Goal: Subscribe to service/newsletter

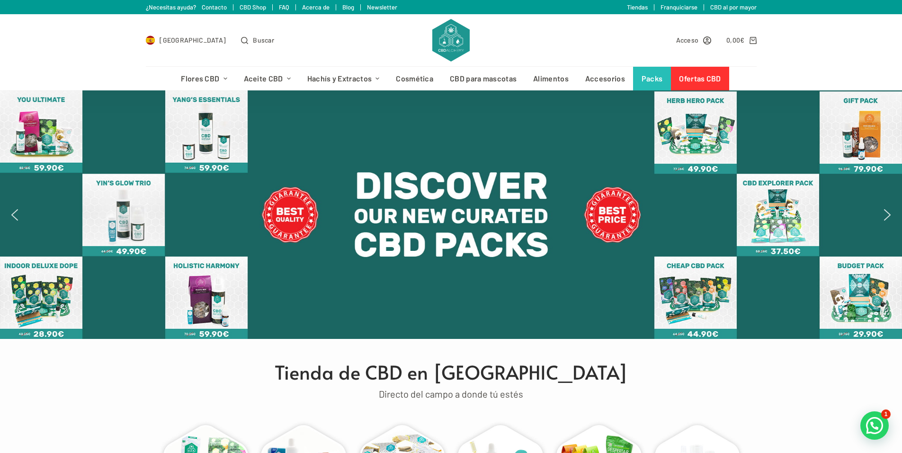
click at [644, 8] on link "Tiendas" at bounding box center [637, 7] width 21 height 8
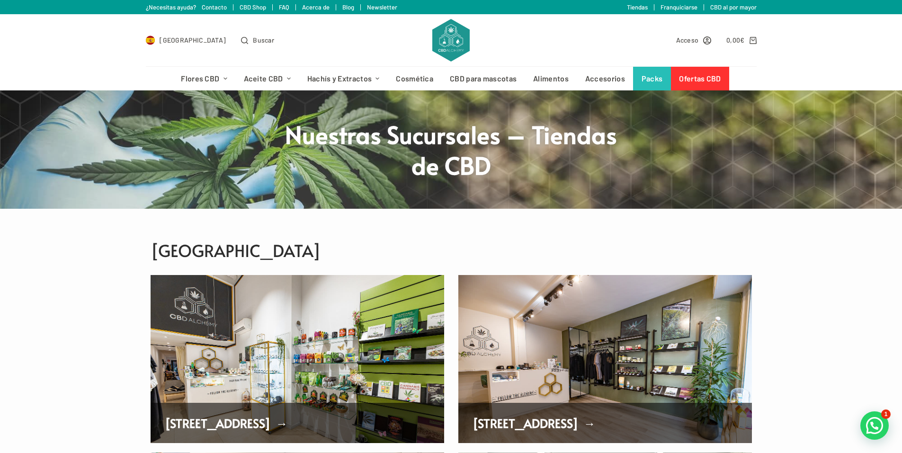
click at [641, 10] on link "Tiendas" at bounding box center [637, 7] width 21 height 8
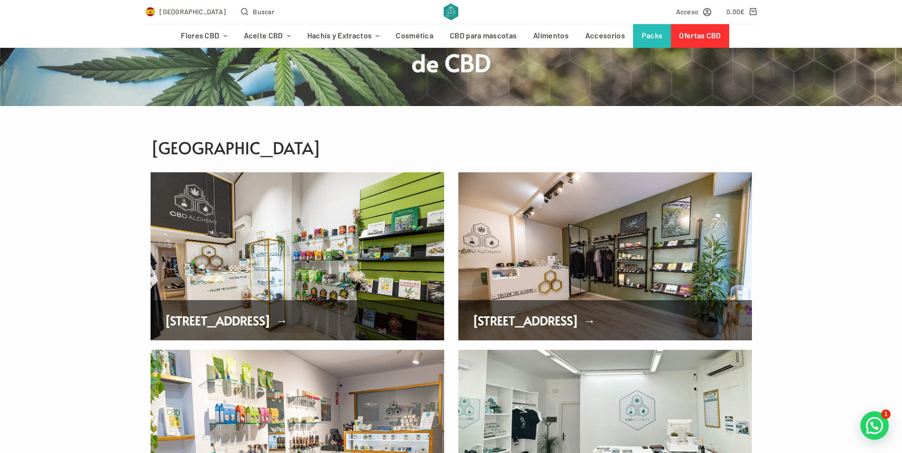
scroll to position [95, 0]
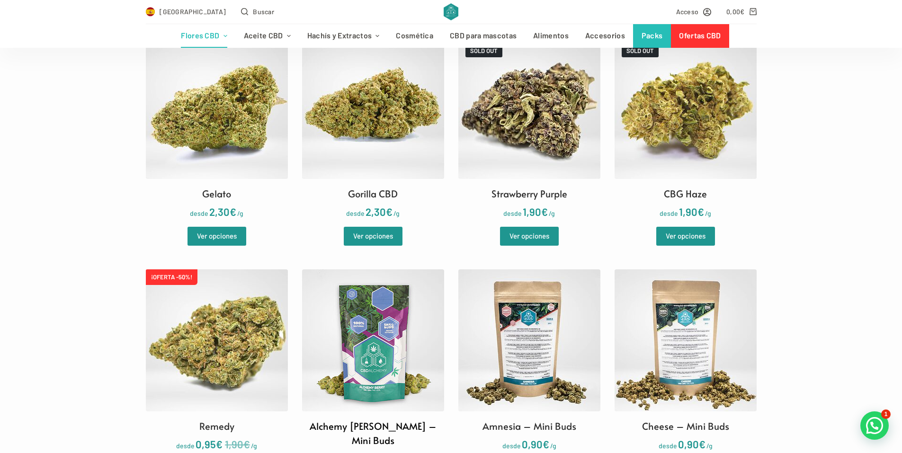
scroll to position [1183, 0]
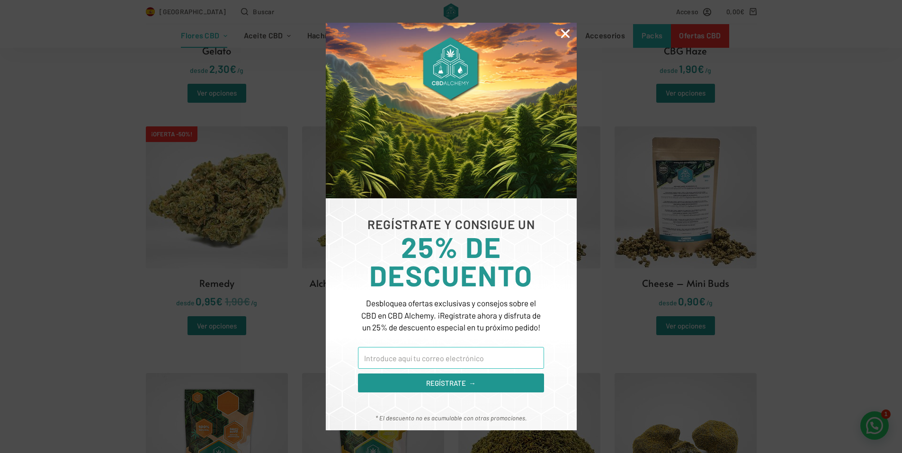
click at [475, 361] on input "Email" at bounding box center [451, 358] width 186 height 22
type input "genesix1980@gmail.com"
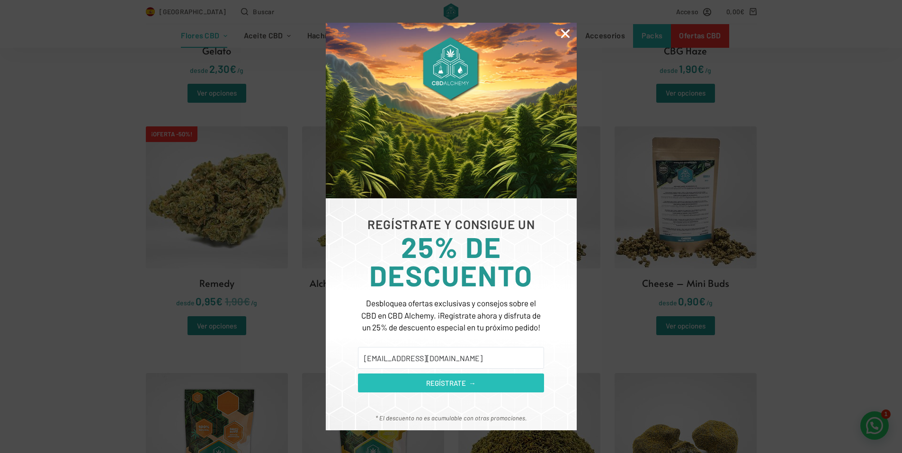
click at [468, 382] on span "REGÍSTRATE →" at bounding box center [451, 383] width 50 height 11
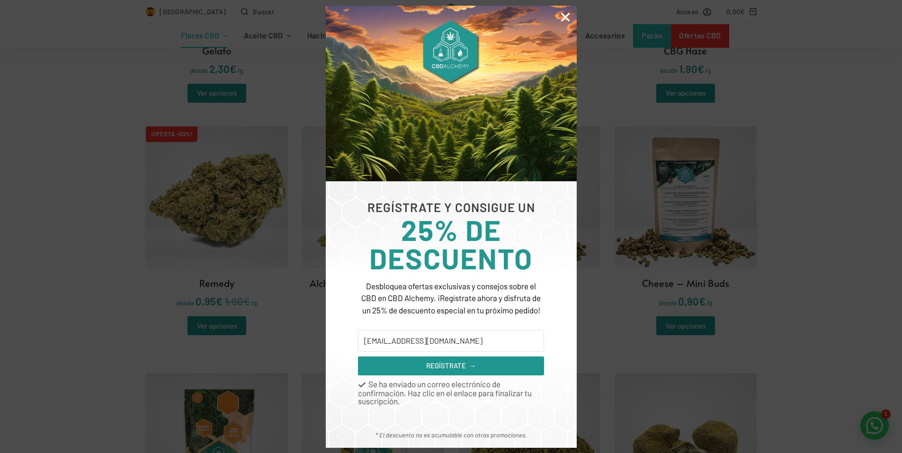
click at [609, 313] on div "REGÍSTRATE Y CONSIGUE UN 25% DE DESCUENTO Desbloquea ofertas exclusivas y conse…" at bounding box center [451, 226] width 902 height 453
click at [568, 14] on icon "Close" at bounding box center [565, 17] width 12 height 12
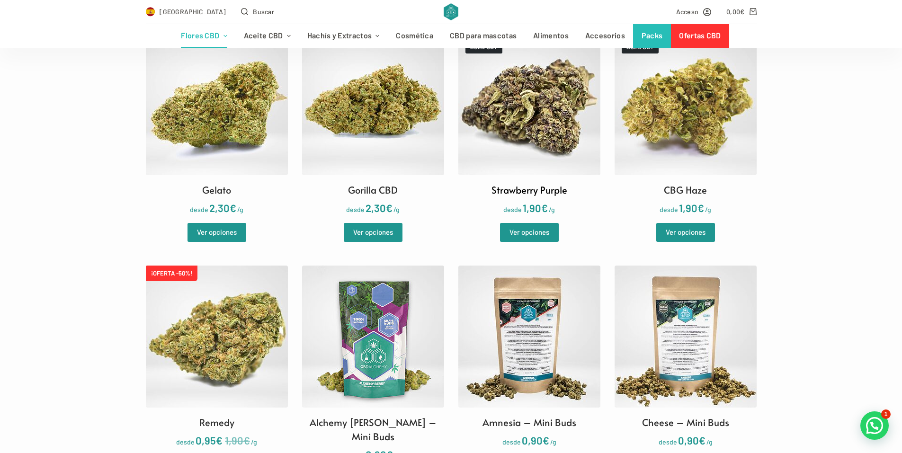
scroll to position [994, 0]
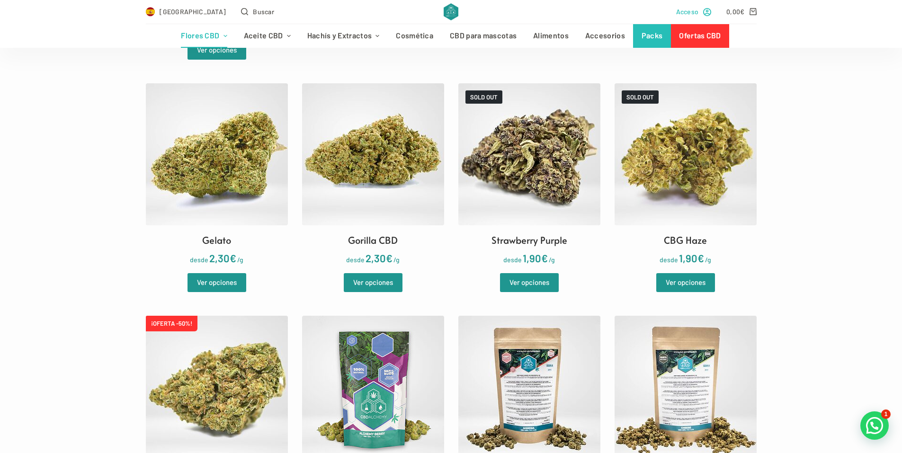
click at [689, 11] on span "Acceso" at bounding box center [687, 11] width 23 height 11
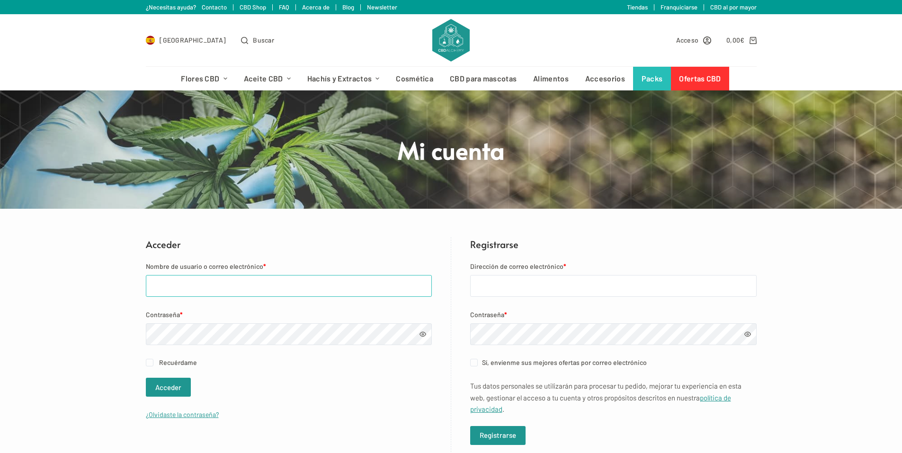
click at [225, 288] on input "Nombre de usuario o correo electrónico *" at bounding box center [289, 286] width 286 height 22
type input "genesix1980@gmail.com"
click at [163, 383] on button "Acceder" at bounding box center [168, 387] width 45 height 19
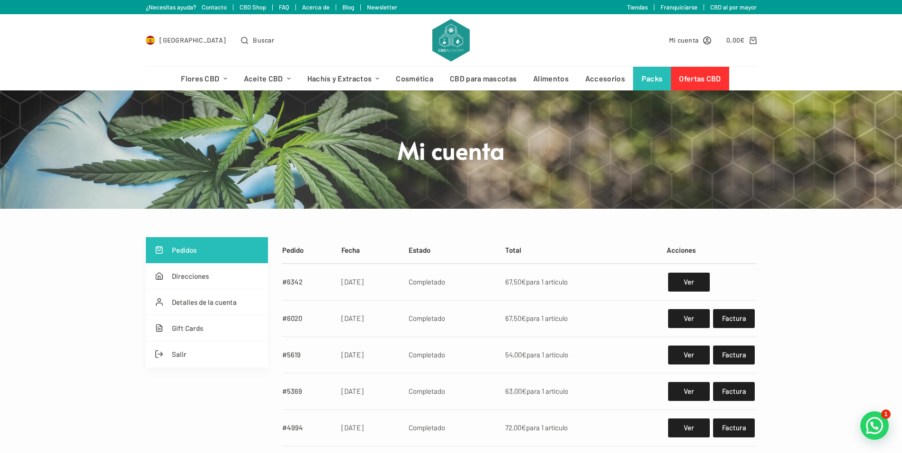
click at [448, 34] on img at bounding box center [450, 40] width 37 height 43
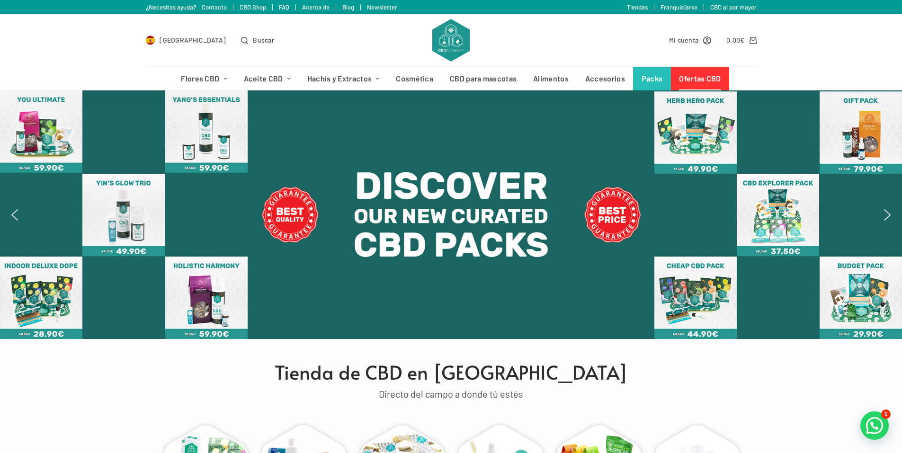
click at [701, 74] on link "Ofertas CBD" at bounding box center [700, 79] width 58 height 24
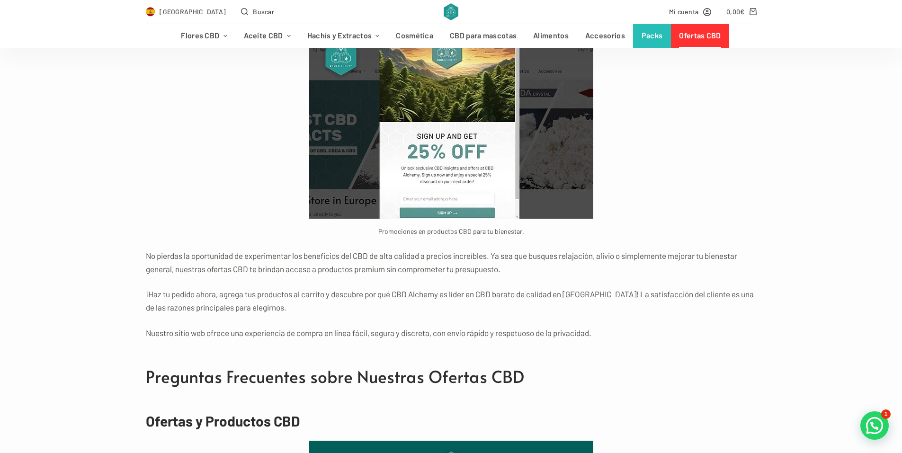
scroll to position [4260, 0]
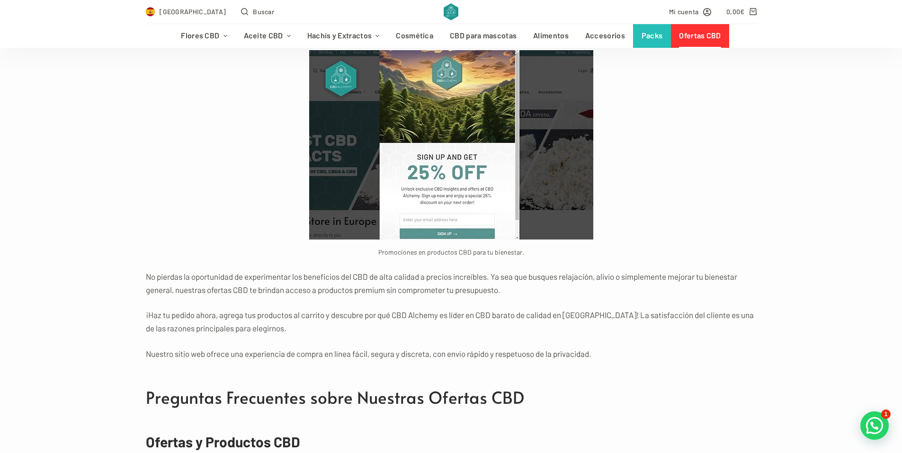
click at [495, 129] on img at bounding box center [451, 144] width 284 height 189
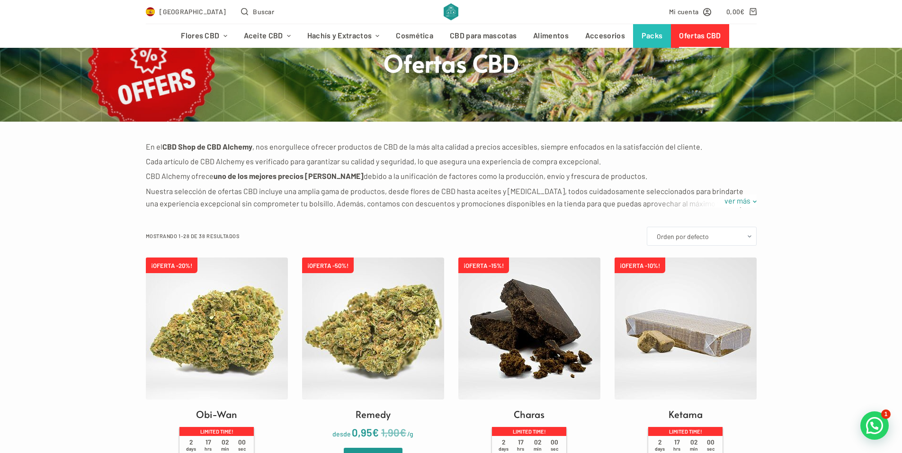
scroll to position [0, 0]
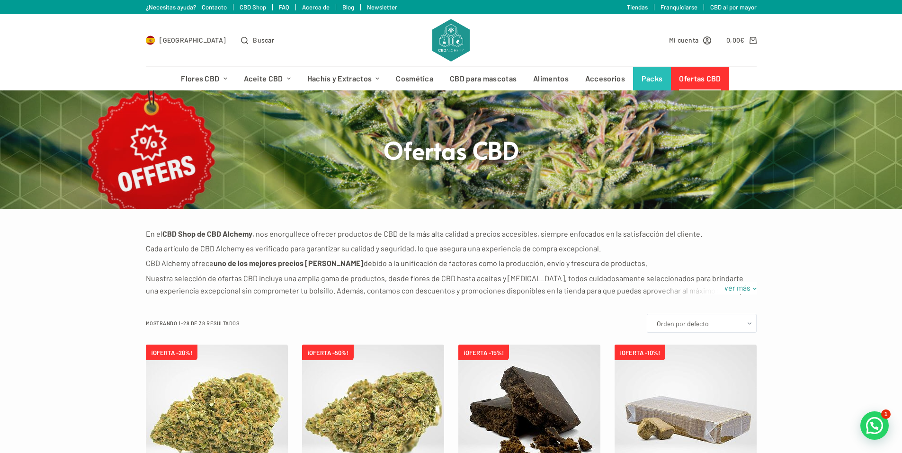
click at [382, 5] on link "Newsletter" at bounding box center [382, 7] width 30 height 8
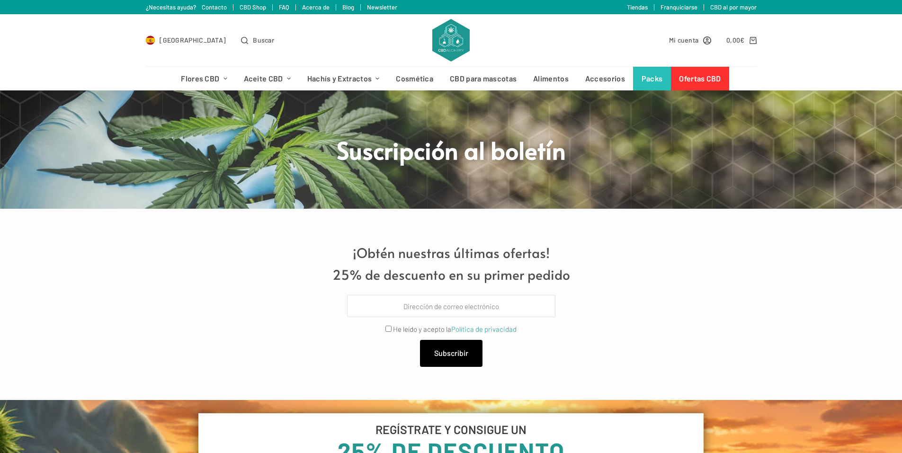
click at [469, 309] on input "Email" at bounding box center [451, 306] width 208 height 22
type input "genesix1980@gmail.com"
click at [416, 331] on label "He leído y acepto la Política de privacidad" at bounding box center [455, 329] width 124 height 9
click at [391, 331] on input "Privacy" at bounding box center [388, 329] width 6 height 6
checkbox input "true"
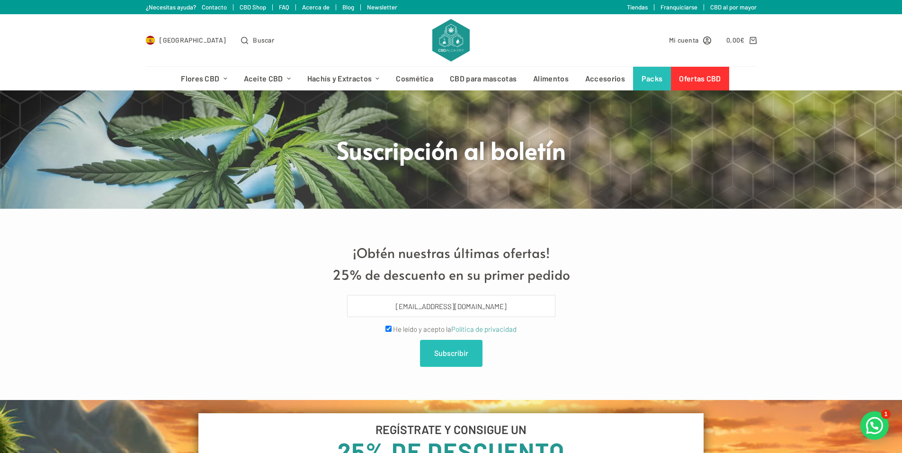
click at [464, 355] on span "Subscribir" at bounding box center [451, 353] width 34 height 12
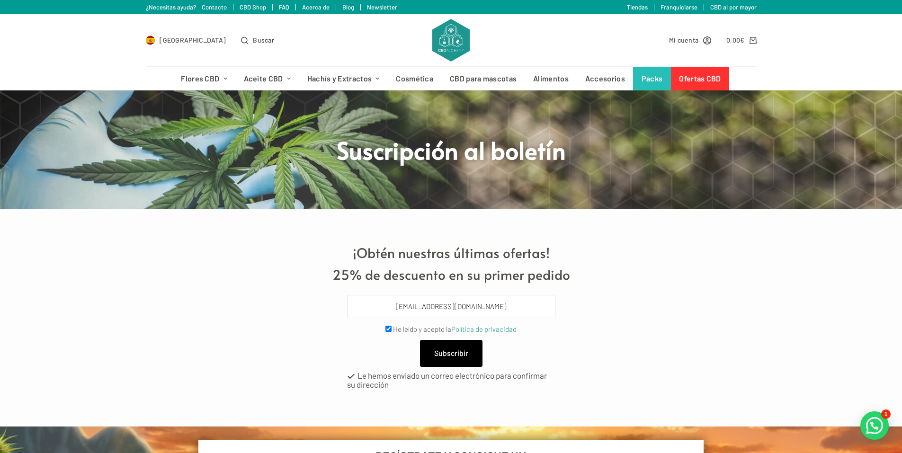
click at [477, 307] on input "genesix1980@gmail.com" at bounding box center [451, 306] width 208 height 22
type input "jordigil1980@"
click at [681, 40] on span "Mi cuenta" at bounding box center [684, 40] width 30 height 11
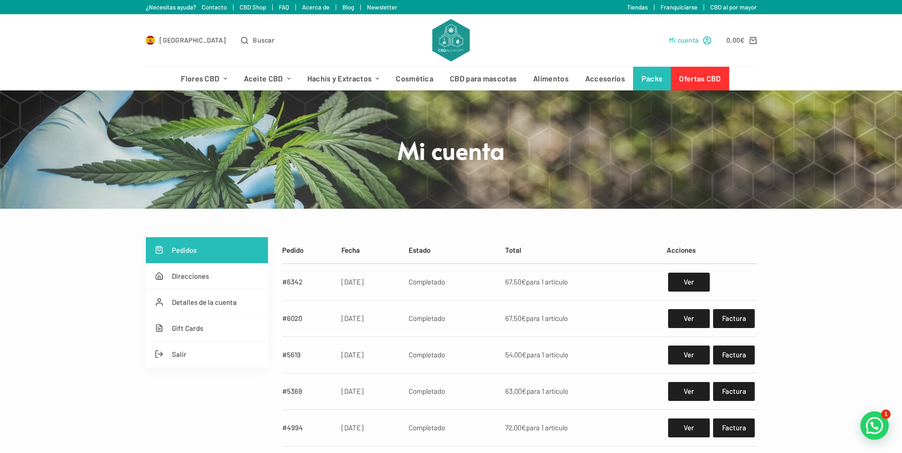
click at [683, 41] on span "Mi cuenta" at bounding box center [684, 40] width 30 height 11
click at [710, 40] on icon "Mi cuenta" at bounding box center [707, 40] width 8 height 8
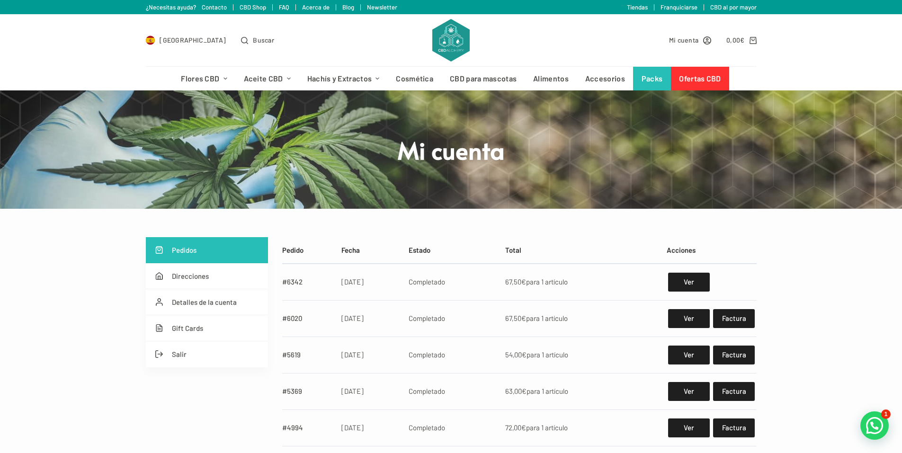
click at [437, 39] on img at bounding box center [450, 40] width 37 height 43
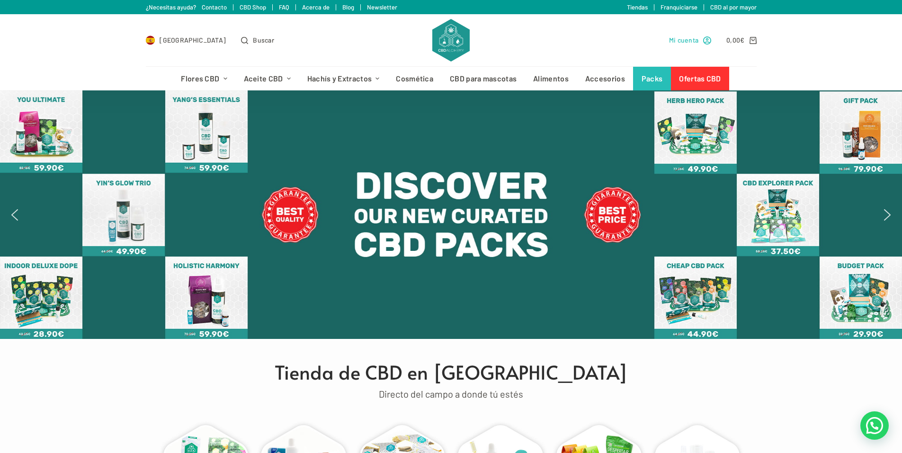
click at [691, 42] on span "Mi cuenta" at bounding box center [684, 40] width 30 height 11
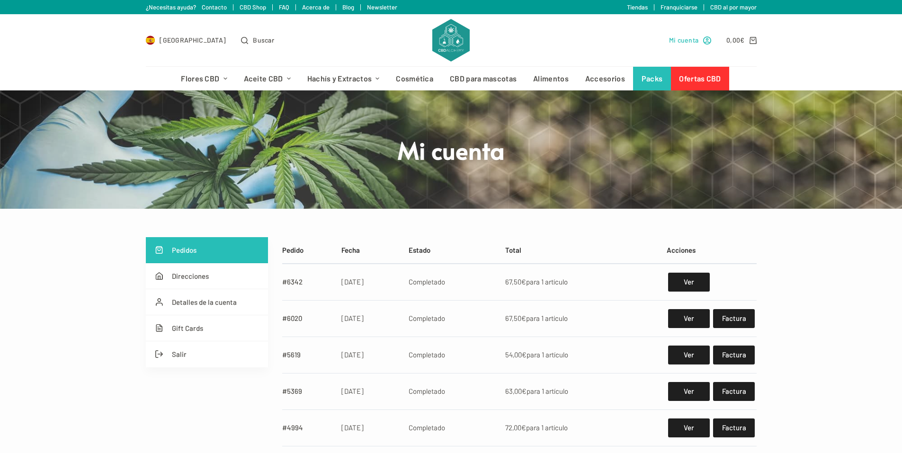
click at [692, 41] on span "Mi cuenta" at bounding box center [684, 40] width 30 height 11
drag, startPoint x: 0, startPoint y: 0, endPoint x: 556, endPoint y: 53, distance: 558.7
click at [556, 53] on div "Mi cuenta 0,00 € 0" at bounding box center [615, 40] width 282 height 52
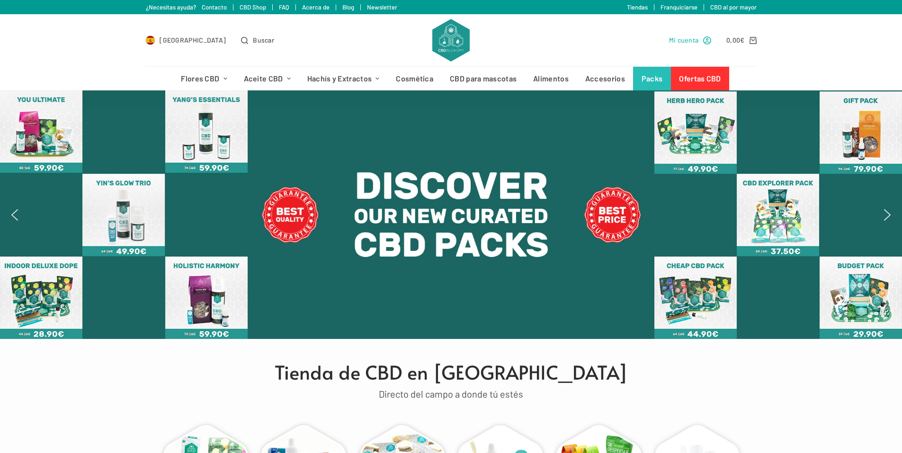
click at [684, 38] on span "Mi cuenta" at bounding box center [684, 40] width 30 height 11
